Goal: Information Seeking & Learning: Learn about a topic

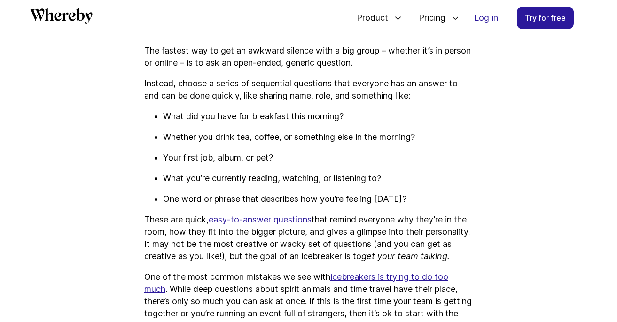
scroll to position [872, 0]
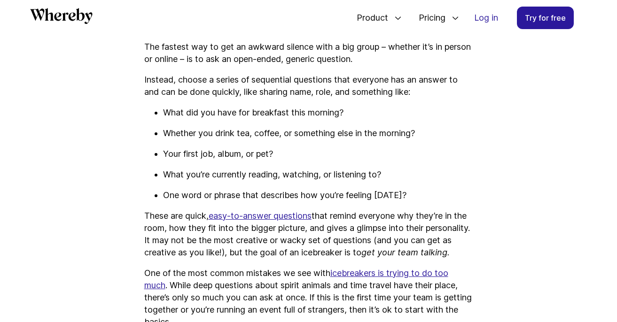
drag, startPoint x: 182, startPoint y: 156, endPoint x: 314, endPoint y: 156, distance: 132.1
click at [315, 157] on p "Your first job, album, or pet?" at bounding box center [318, 154] width 310 height 12
drag, startPoint x: 272, startPoint y: 174, endPoint x: 363, endPoint y: 174, distance: 91.7
click at [363, 174] on p "What you’re currently reading, watching, or listening to?" at bounding box center [318, 175] width 310 height 12
click at [324, 189] on p "One word or phrase that describes how you’re feeling [DATE]?" at bounding box center [318, 195] width 310 height 12
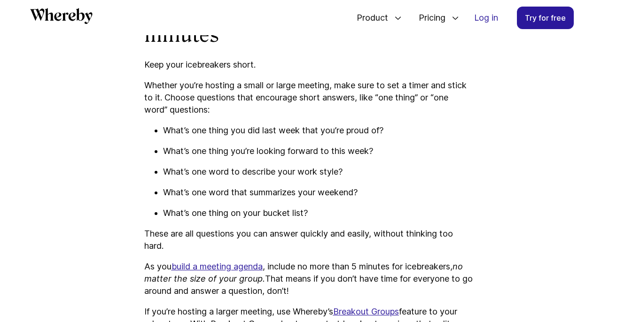
scroll to position [1260, 0]
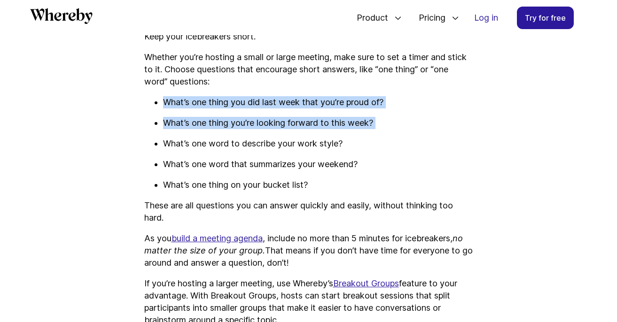
drag, startPoint x: 156, startPoint y: 116, endPoint x: 321, endPoint y: 148, distance: 168.0
click at [321, 148] on ul "What’s one thing you did last week that you’re proud of? What’s one thing you’r…" at bounding box center [308, 143] width 329 height 95
click at [336, 145] on ul "What’s one thing you did last week that you’re proud of? What’s one thing you’r…" at bounding box center [308, 143] width 329 height 95
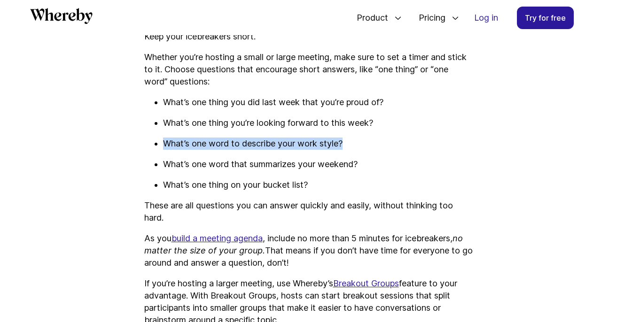
drag, startPoint x: 165, startPoint y: 154, endPoint x: 406, endPoint y: 161, distance: 241.2
click at [407, 150] on p "What’s one word to describe your work style?" at bounding box center [318, 144] width 310 height 12
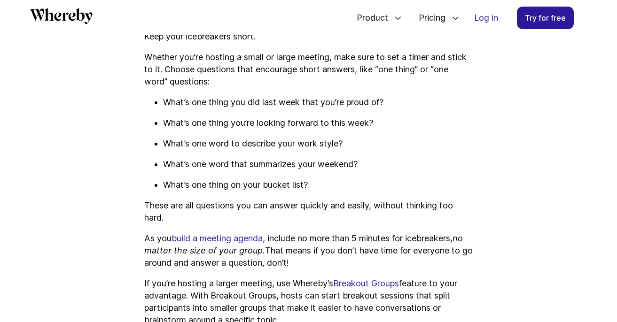
click at [340, 183] on ul "What’s one thing you did last week that you’re proud of? What’s one thing you’r…" at bounding box center [308, 143] width 329 height 95
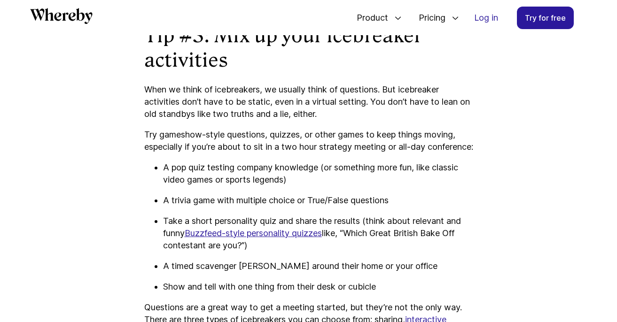
scroll to position [1627, 0]
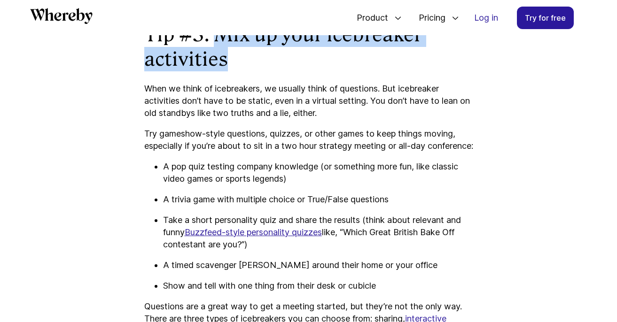
drag, startPoint x: 216, startPoint y: 49, endPoint x: 264, endPoint y: 71, distance: 52.6
click at [264, 71] on h2 "Tip #3: Mix up your icebreaker activities" at bounding box center [308, 47] width 329 height 49
click at [244, 71] on h2 "Tip #3: Mix up your icebreaker activities" at bounding box center [308, 47] width 329 height 49
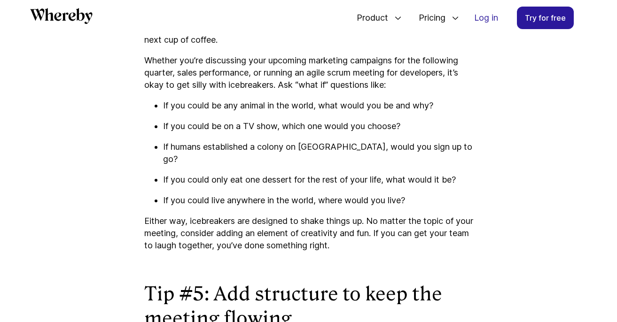
scroll to position [2058, 0]
click at [229, 186] on p "If you could only eat one dessert for the rest of your life, what would it be?" at bounding box center [318, 179] width 310 height 12
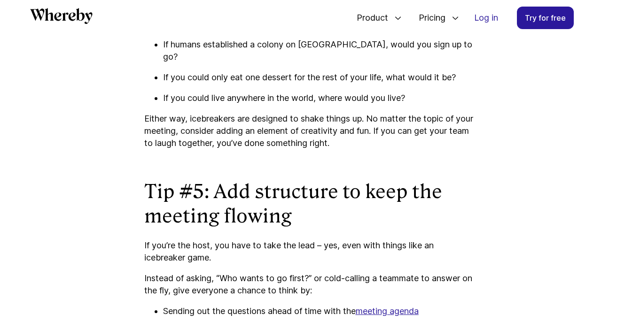
scroll to position [2162, 0]
